Goal: Submit feedback/report problem: Provide input to the site owners about the experience or issues

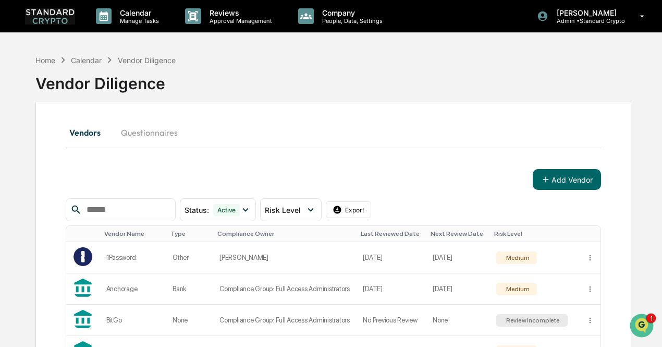
click at [157, 134] on button "Questionnaires" at bounding box center [149, 132] width 73 height 25
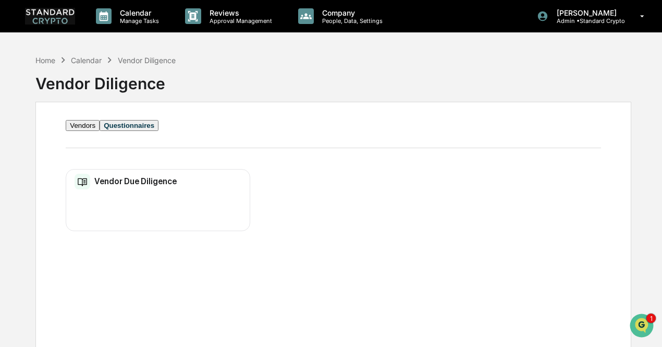
click at [144, 183] on h2 "Vendor Due Diligence" at bounding box center [135, 181] width 82 height 10
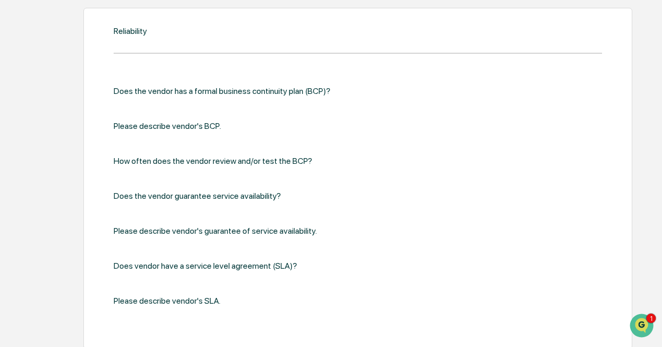
scroll to position [1810, 0]
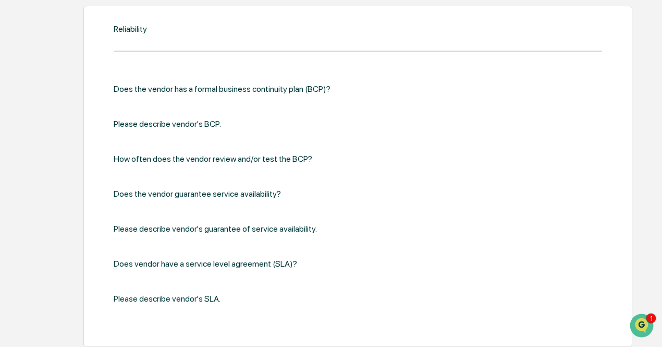
click at [58, 176] on div "Reliability Does the vendor has a formal business continuity plan (BCP)? Please…" at bounding box center [333, 176] width 596 height 341
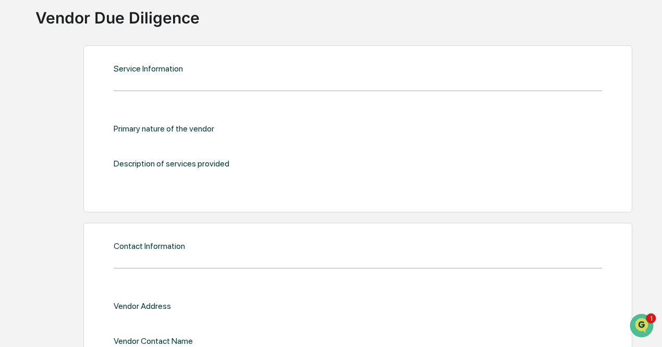
scroll to position [0, 0]
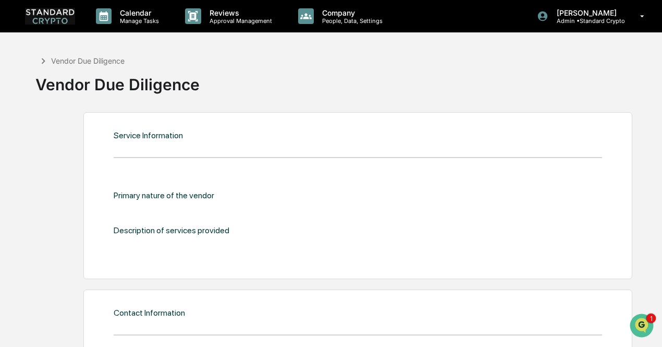
click at [42, 63] on icon at bounding box center [43, 60] width 11 height 11
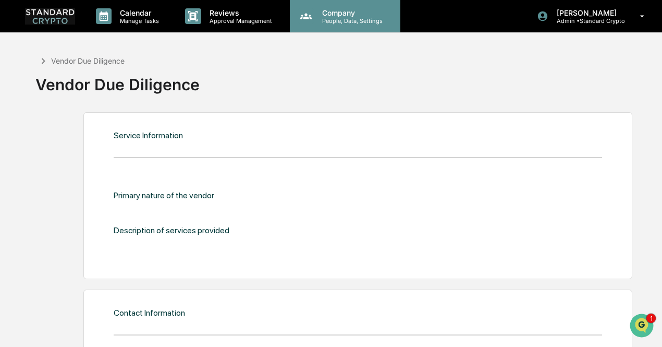
click at [349, 23] on p "People, Data, Settings" at bounding box center [351, 20] width 74 height 7
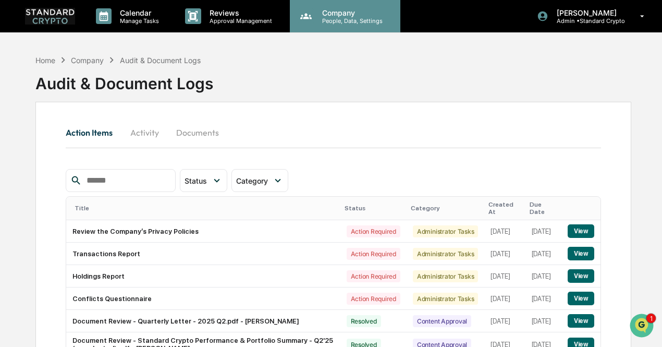
click at [353, 17] on p "People, Data, Settings" at bounding box center [351, 20] width 74 height 7
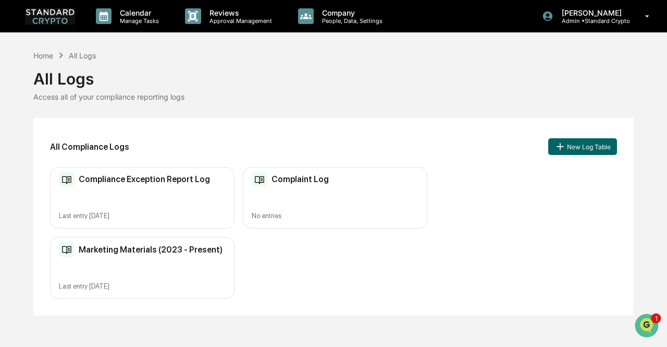
click at [146, 192] on div "Compliance Exception Report Log Last entry [DATE]" at bounding box center [142, 198] width 184 height 62
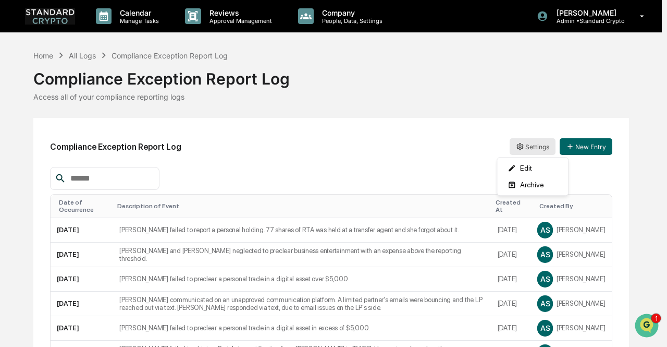
click at [523, 150] on html "Calendar Manage Tasks Reviews Approval Management Company People, Data, Setting…" at bounding box center [333, 173] width 667 height 347
click at [427, 144] on html "Calendar Manage Tasks Reviews Approval Management Company People, Data, Setting…" at bounding box center [333, 173] width 667 height 347
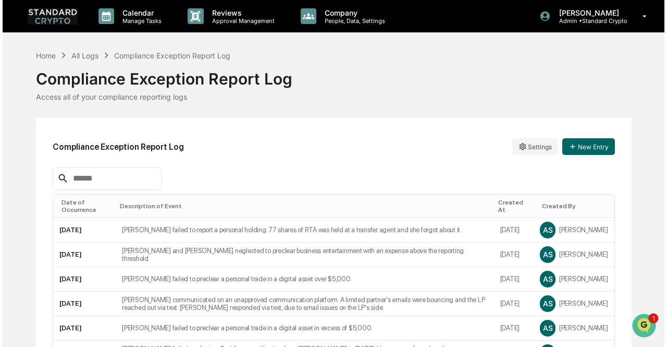
scroll to position [1, 0]
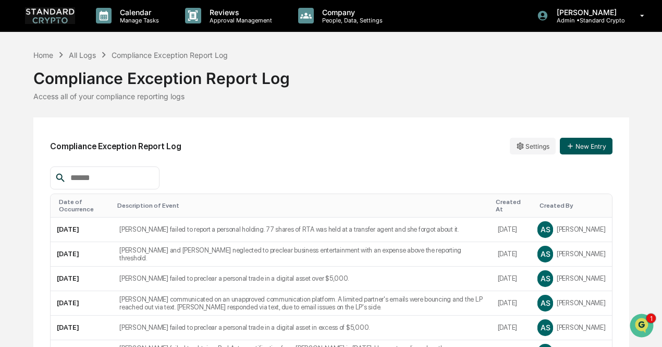
click at [586, 146] on button "New Entry" at bounding box center [586, 146] width 53 height 17
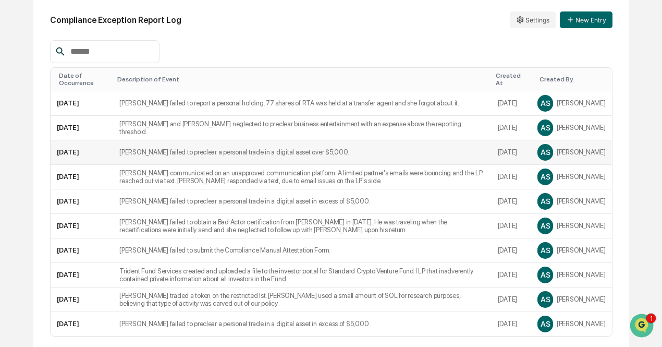
scroll to position [141, 0]
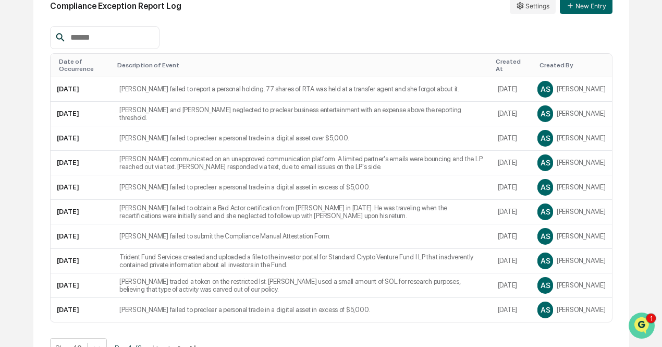
click at [649, 328] on icon "Open customer support" at bounding box center [641, 338] width 26 height 26
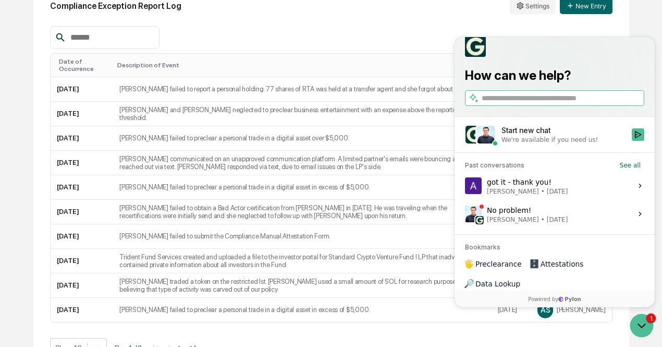
click at [522, 104] on input "search" at bounding box center [562, 98] width 161 height 11
type input "*"
type input "**********"
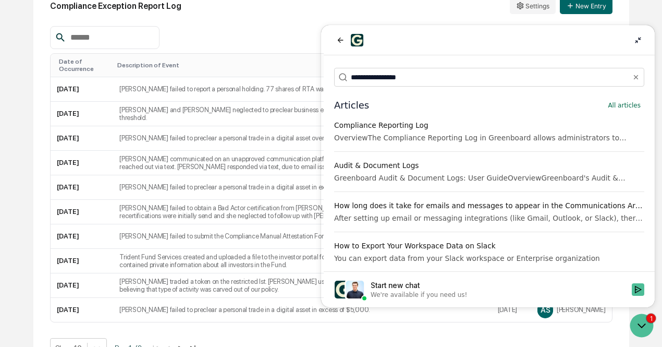
click at [514, 134] on div "OverviewThe Compliance Reporting Log in Greenboard allows administrators to doc…" at bounding box center [489, 137] width 310 height 10
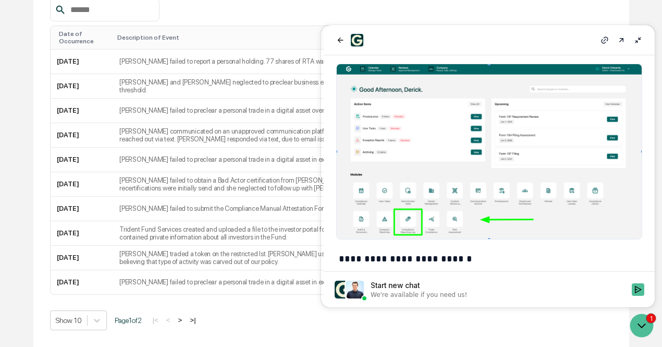
scroll to position [155, 0]
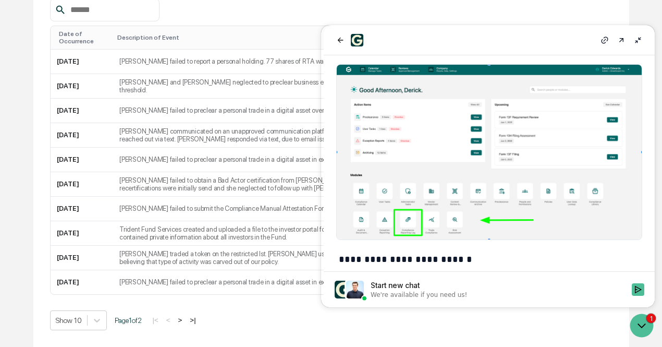
click at [644, 38] on button at bounding box center [638, 40] width 13 height 13
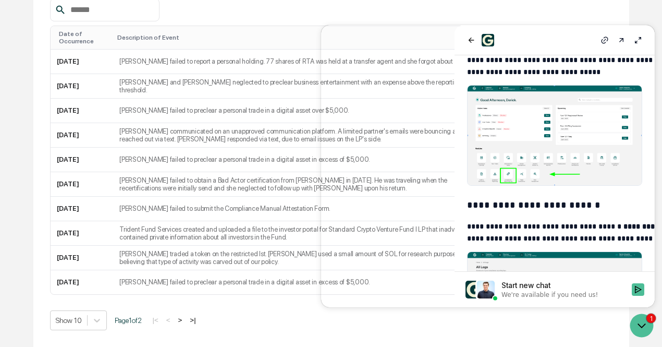
scroll to position [165, 0]
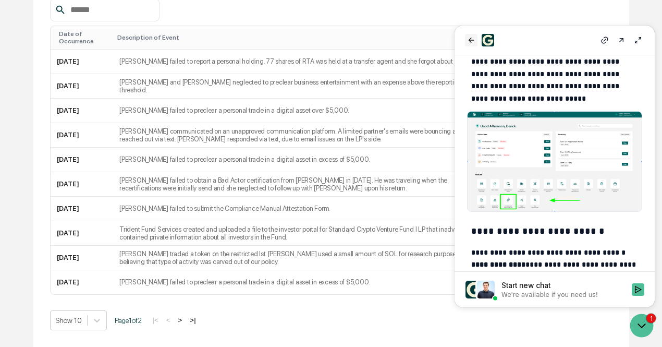
click at [468, 38] on icon "back" at bounding box center [471, 40] width 8 height 8
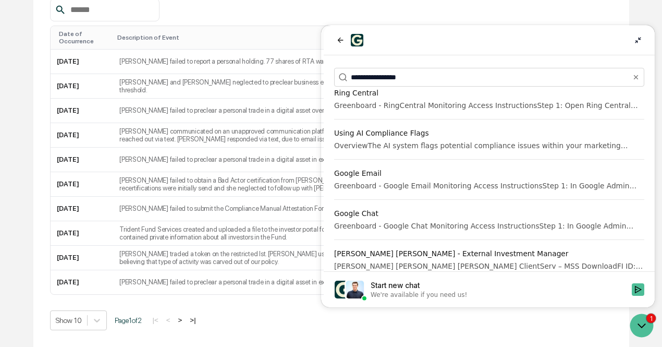
scroll to position [176, 0]
click at [642, 39] on icon at bounding box center [638, 40] width 8 height 8
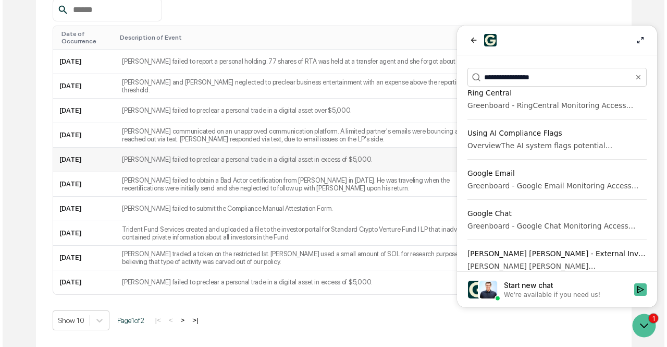
scroll to position [0, 0]
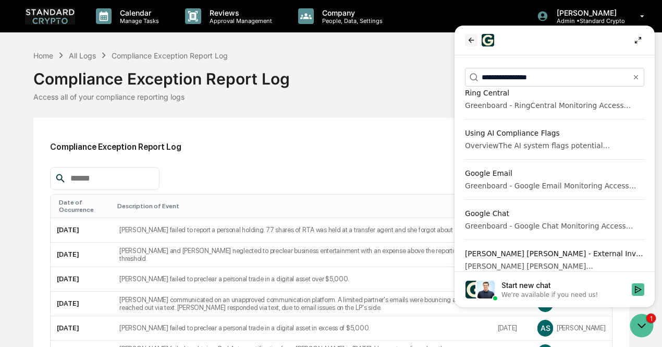
click at [471, 40] on icon "back" at bounding box center [471, 40] width 6 height 5
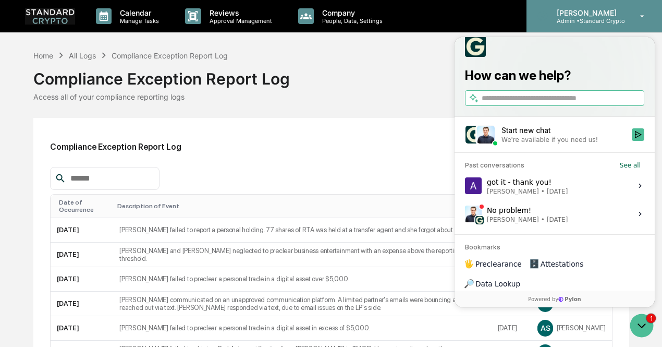
click at [645, 12] on icon at bounding box center [642, 16] width 18 height 10
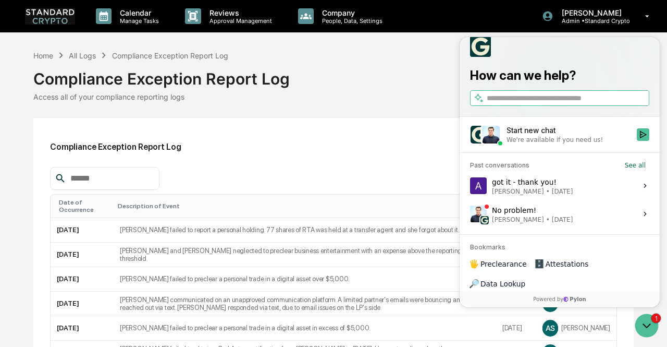
click at [504, 104] on input "search" at bounding box center [567, 98] width 161 height 11
type input "**********"
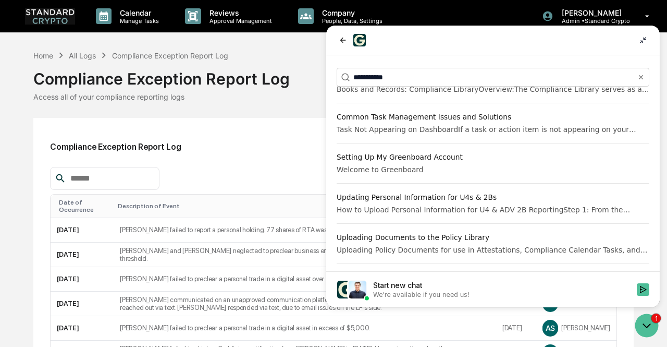
scroll to position [129, 0]
click at [644, 38] on icon at bounding box center [643, 40] width 8 height 8
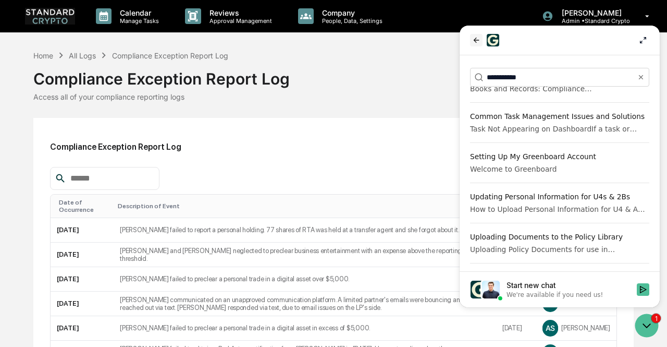
click at [478, 43] on icon "back" at bounding box center [476, 40] width 8 height 8
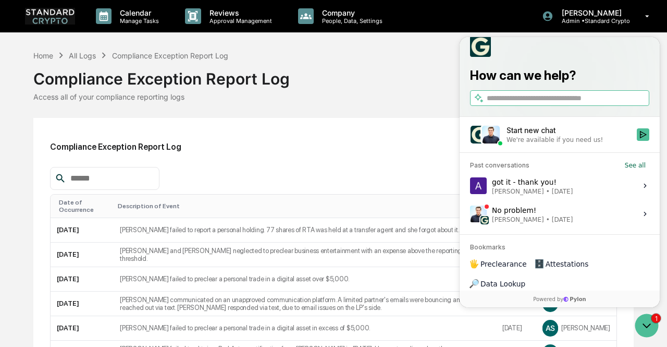
click at [529, 135] on div "Start new chat" at bounding box center [569, 130] width 124 height 10
click at [637, 141] on button "Start new chat We're available if you need us!" at bounding box center [643, 134] width 13 height 13
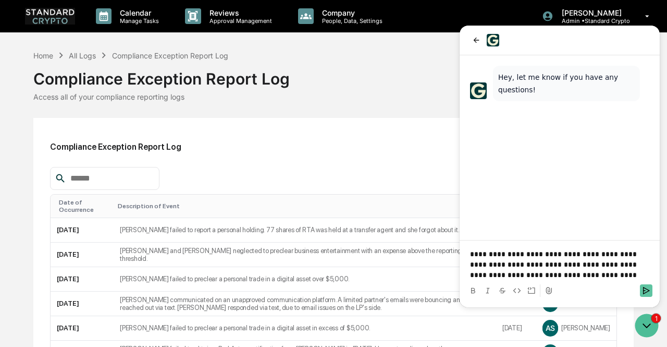
click at [645, 288] on icon "Send" at bounding box center [646, 290] width 7 height 7
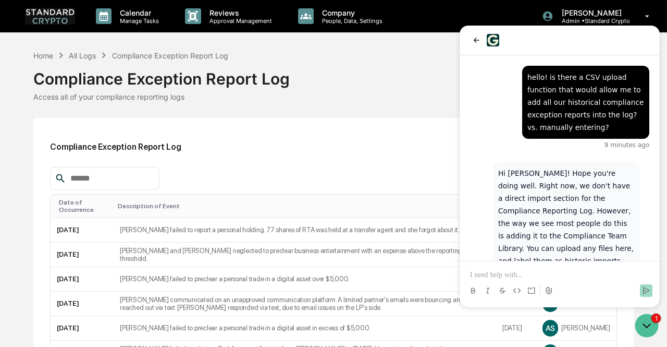
scroll to position [36, 0]
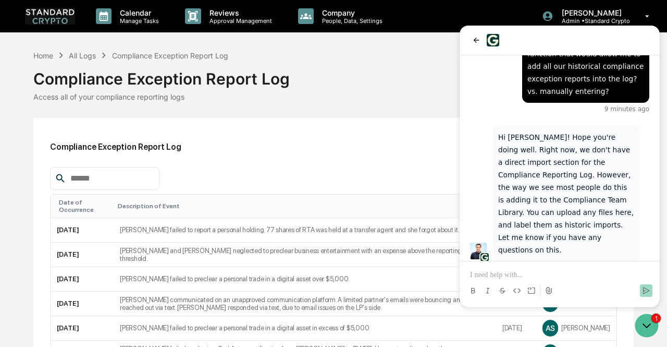
click at [522, 273] on p at bounding box center [559, 274] width 179 height 10
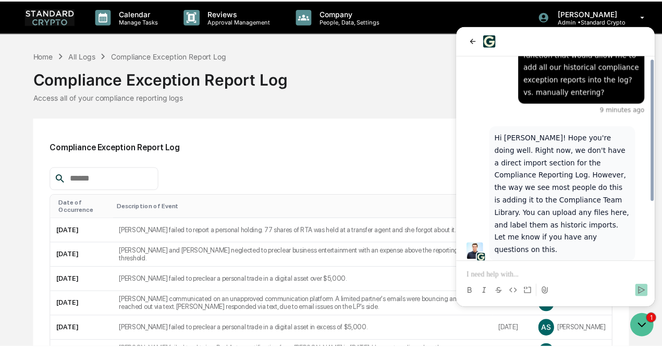
scroll to position [82, 0]
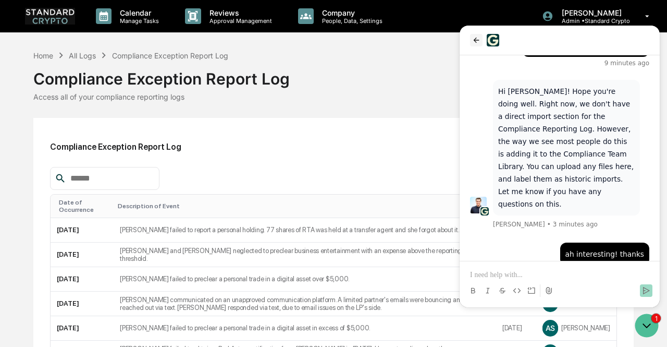
click at [476, 40] on icon "back" at bounding box center [477, 40] width 6 height 5
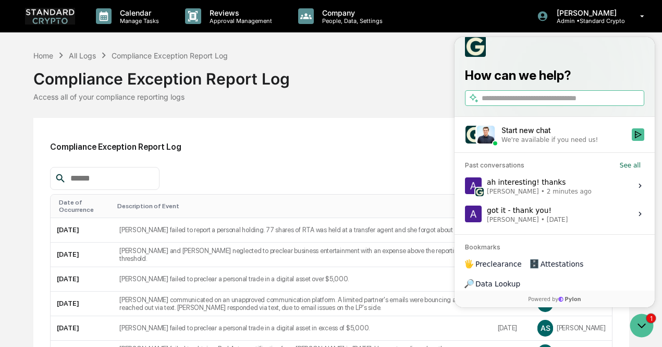
click at [27, 195] on div "Home All Logs Compliance Exception Report Log Compliance Exception Report Log A…" at bounding box center [331, 282] width 662 height 465
